Goal: Information Seeking & Learning: Learn about a topic

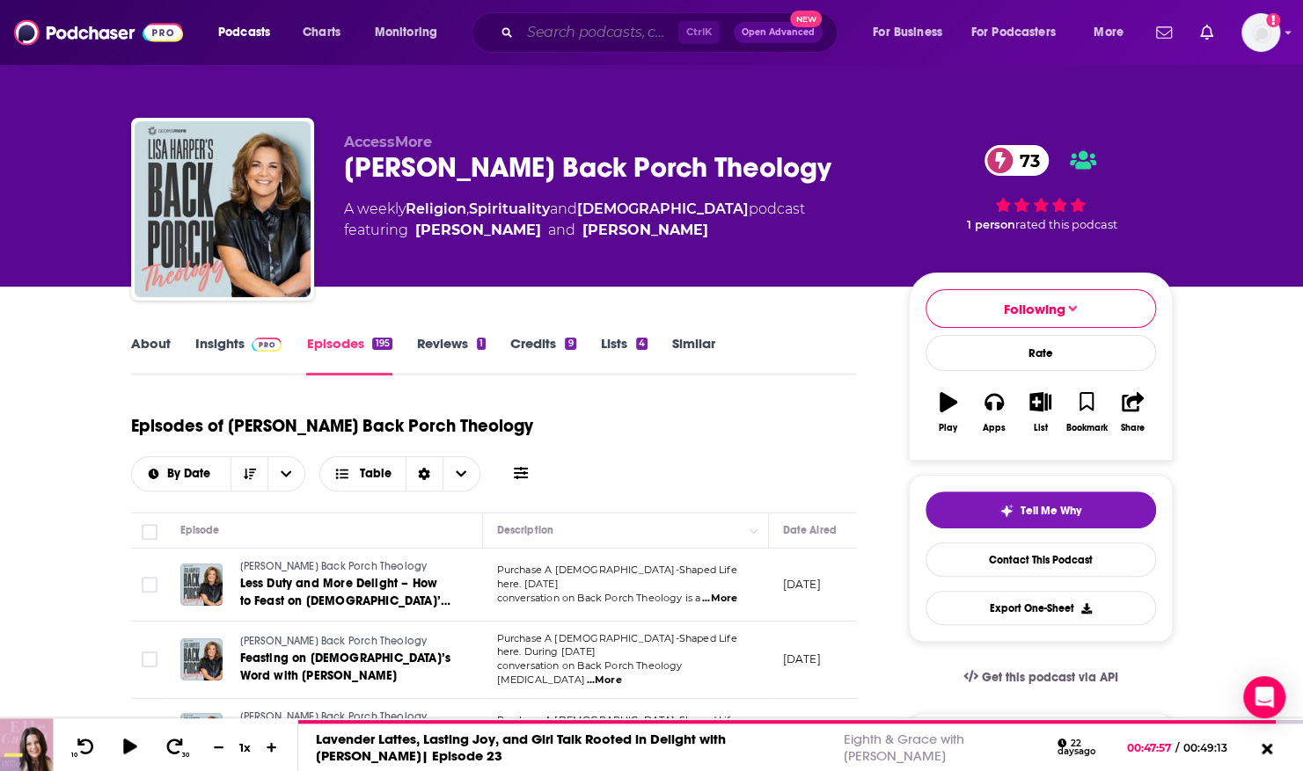
click at [597, 32] on input "Search podcasts, credits, & more..." at bounding box center [599, 32] width 158 height 28
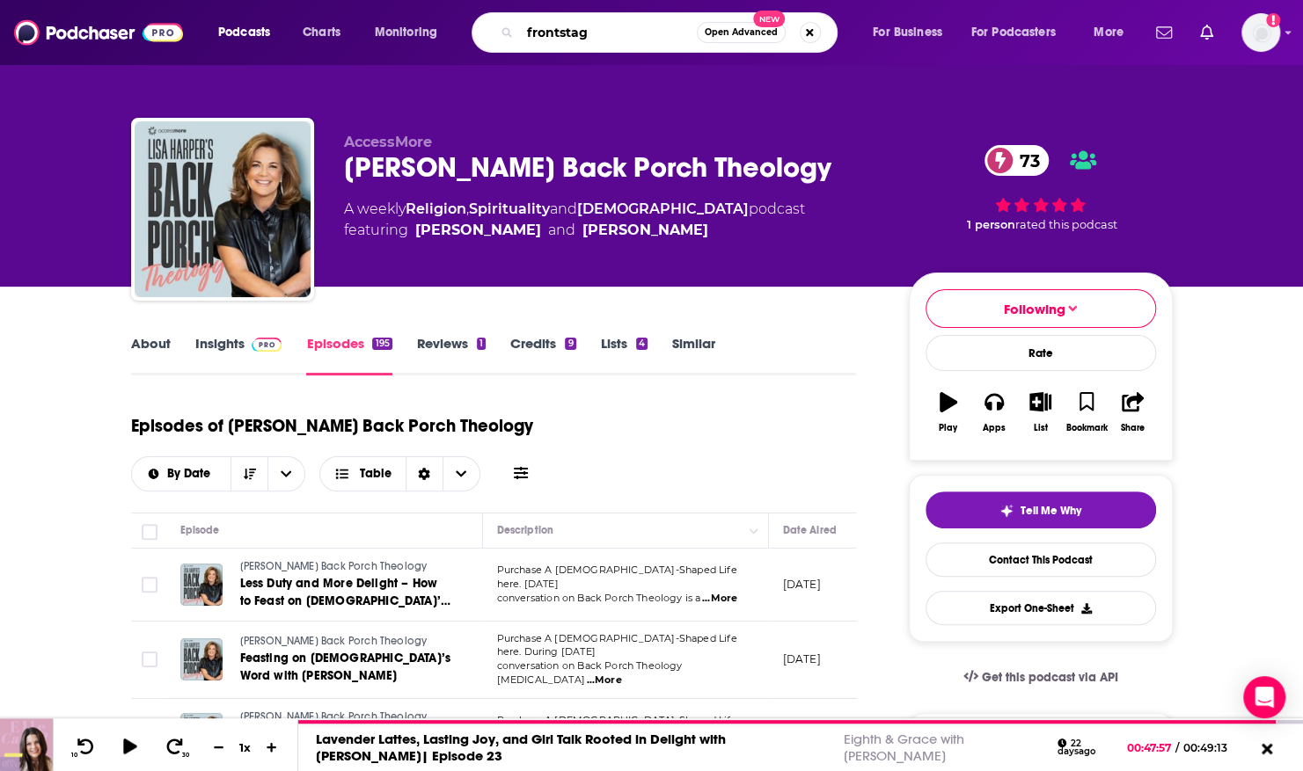
type input "frontstage"
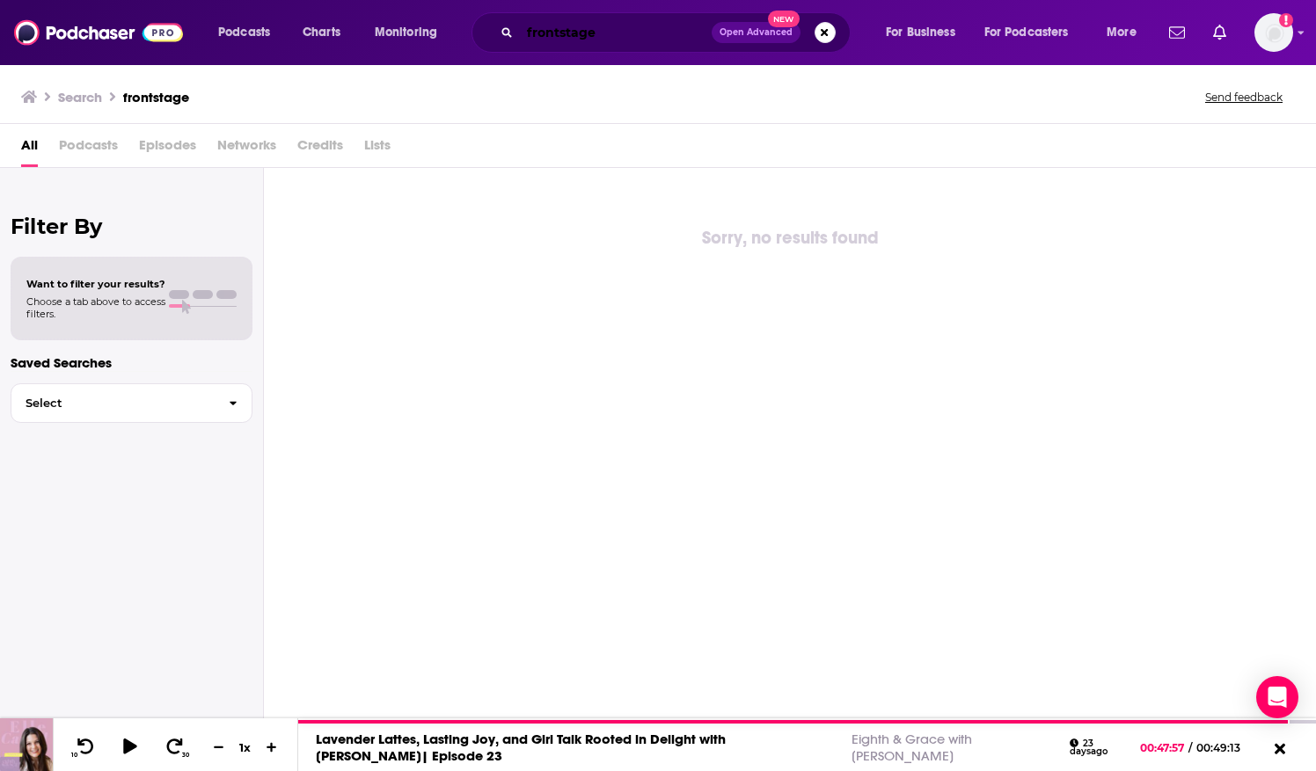
click at [619, 34] on input "frontstage" at bounding box center [616, 32] width 192 height 28
click at [543, 33] on input "frontstage backstage" at bounding box center [616, 32] width 192 height 28
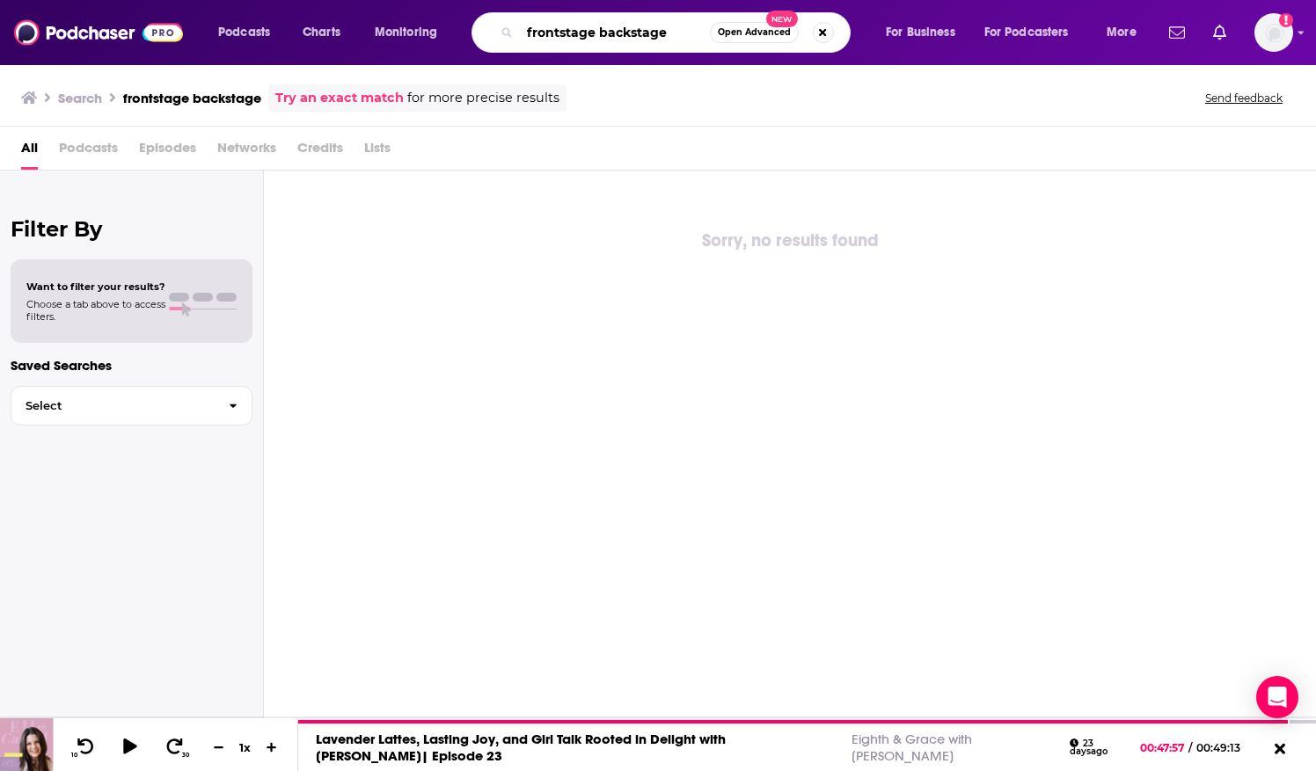
click at [543, 33] on input "frontstage backstage" at bounding box center [615, 32] width 190 height 28
type input "backstage"
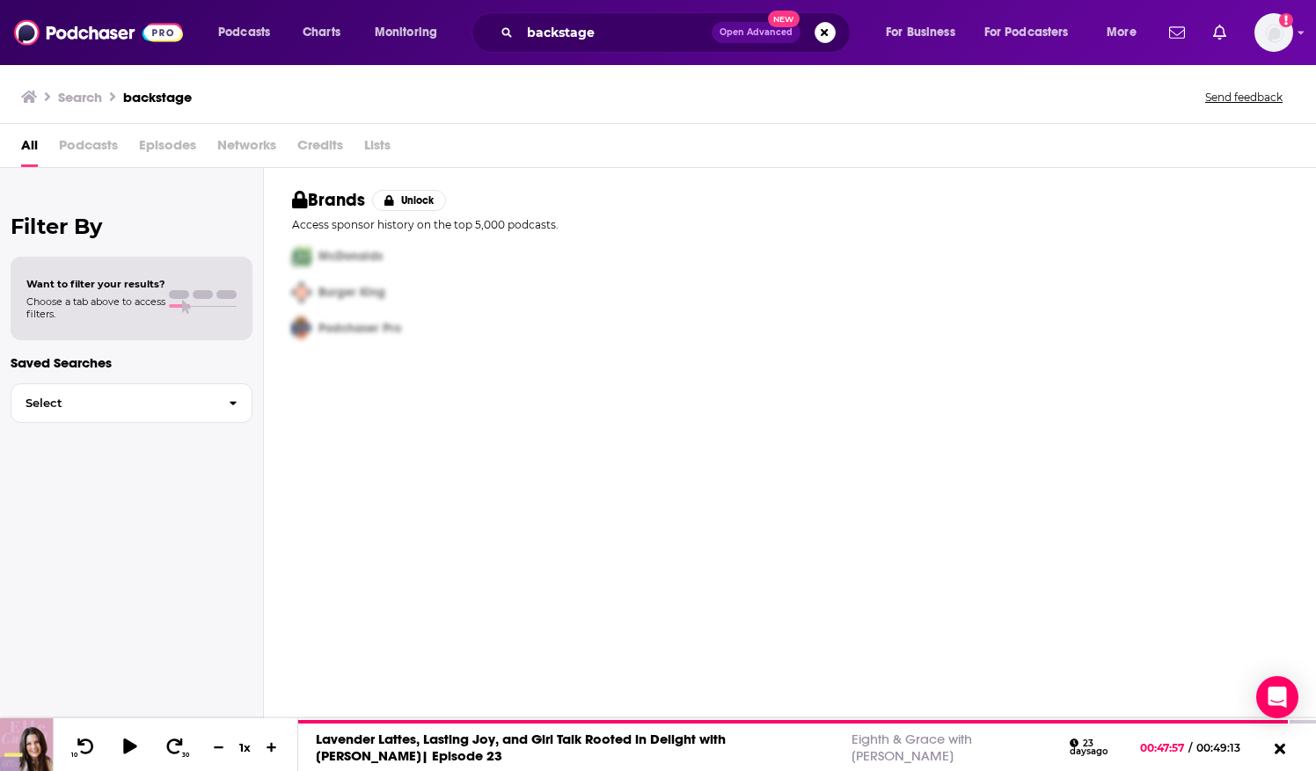
click at [94, 144] on span "Podcasts" at bounding box center [88, 149] width 59 height 36
click at [241, 28] on span "Podcasts" at bounding box center [244, 32] width 52 height 25
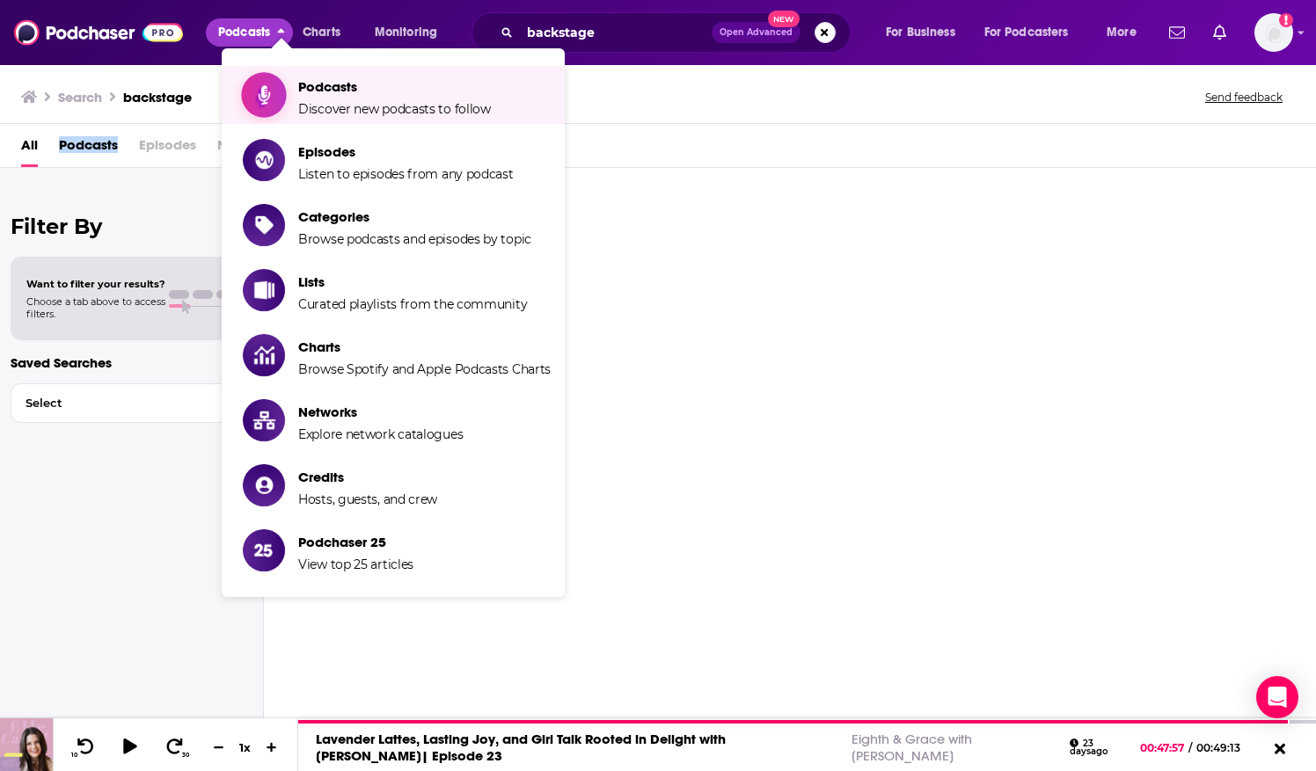
click at [354, 81] on span "Podcasts" at bounding box center [394, 86] width 193 height 17
